Goal: Transaction & Acquisition: Purchase product/service

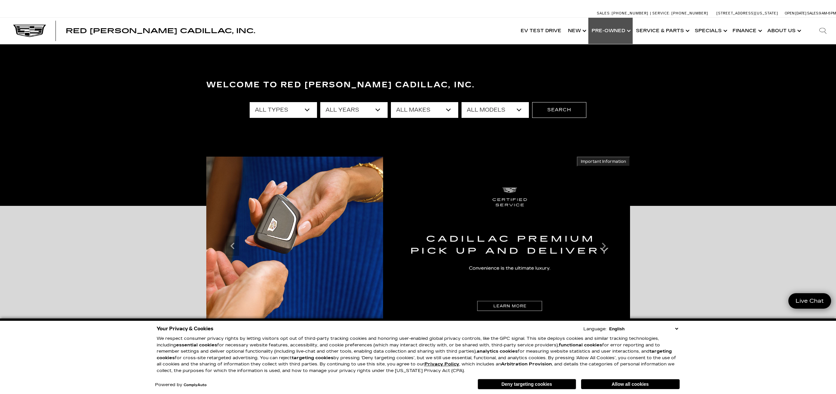
click at [613, 27] on link "Show Pre-Owned" at bounding box center [610, 31] width 44 height 26
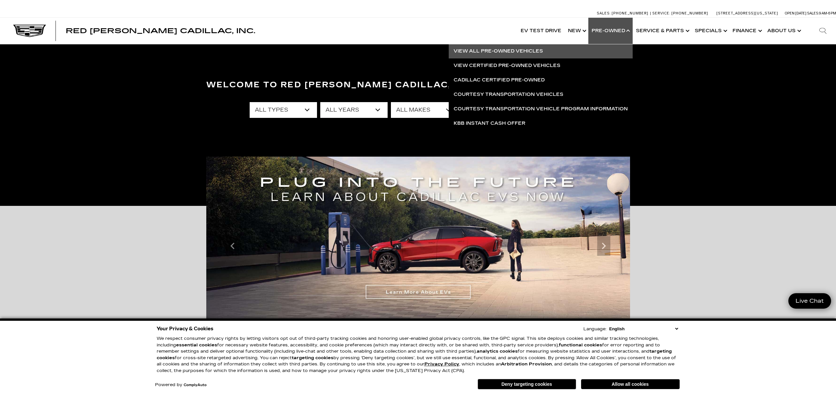
click at [578, 53] on link "View All Pre-Owned Vehicles" at bounding box center [541, 51] width 184 height 14
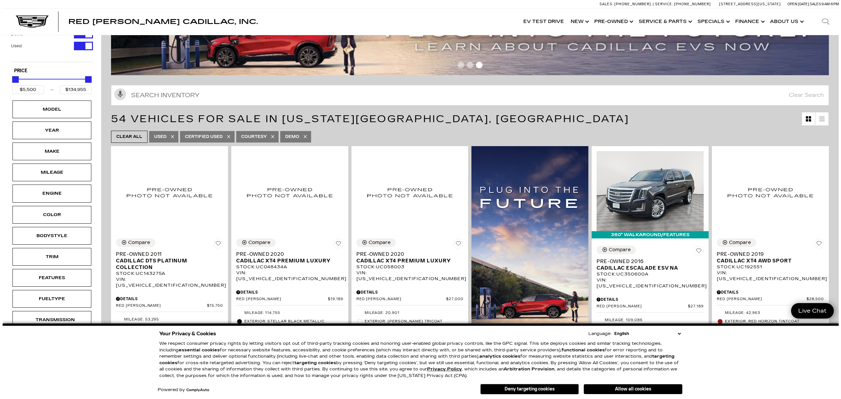
scroll to position [85, 0]
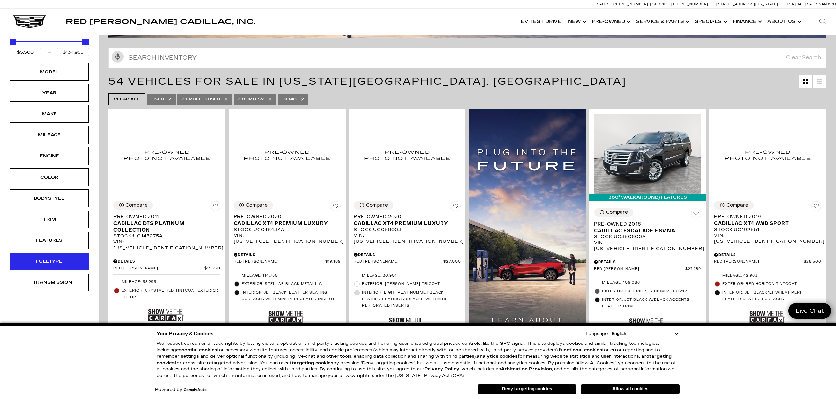
click at [58, 263] on div "Fueltype" at bounding box center [49, 261] width 33 height 7
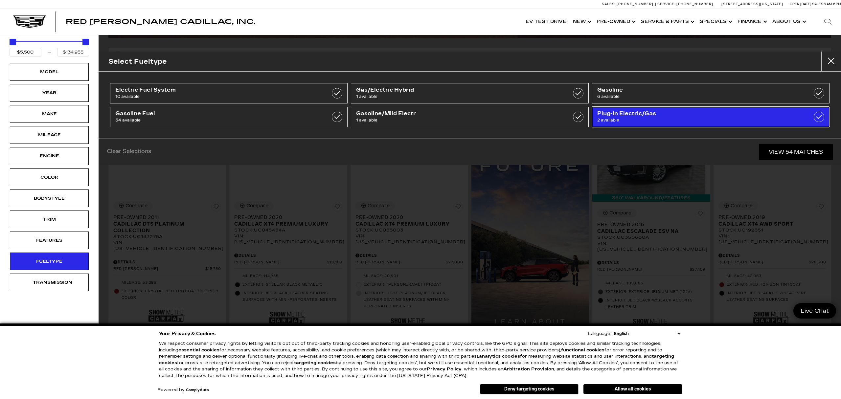
click at [630, 112] on span "Plug-In Electric/Gas" at bounding box center [693, 113] width 193 height 7
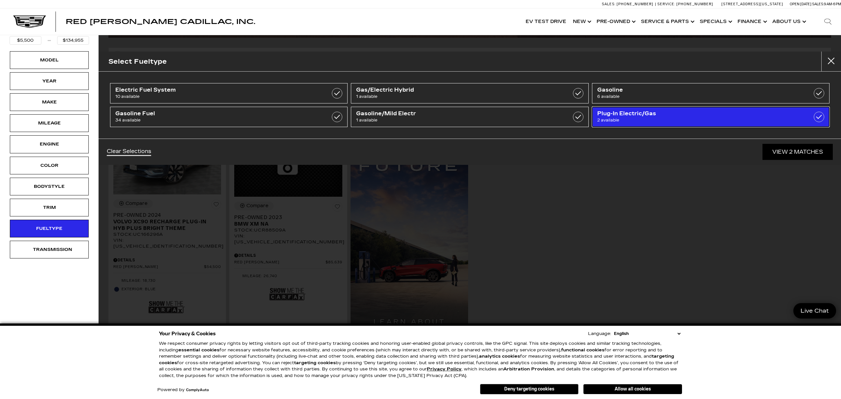
type input "$54,500"
type input "$85,639"
checkbox input "true"
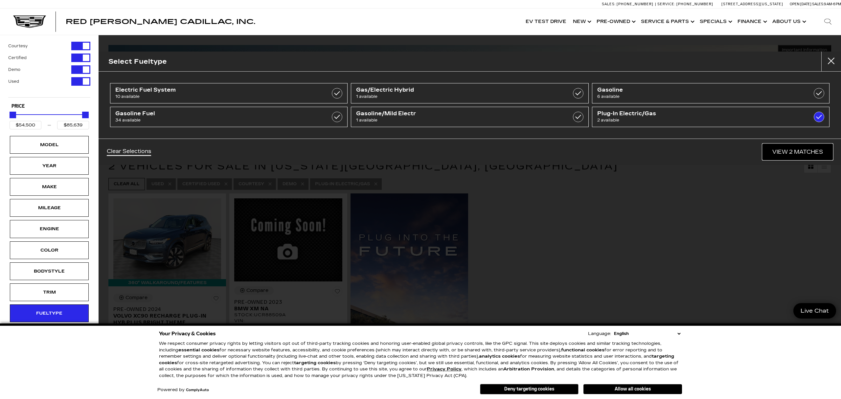
click at [791, 154] on link "View 2 Matches" at bounding box center [797, 152] width 70 height 16
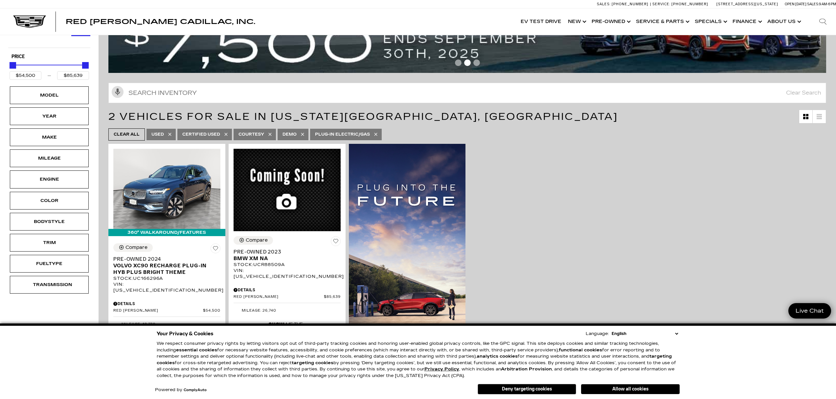
scroll to position [51, 0]
